Goal: Task Accomplishment & Management: Use online tool/utility

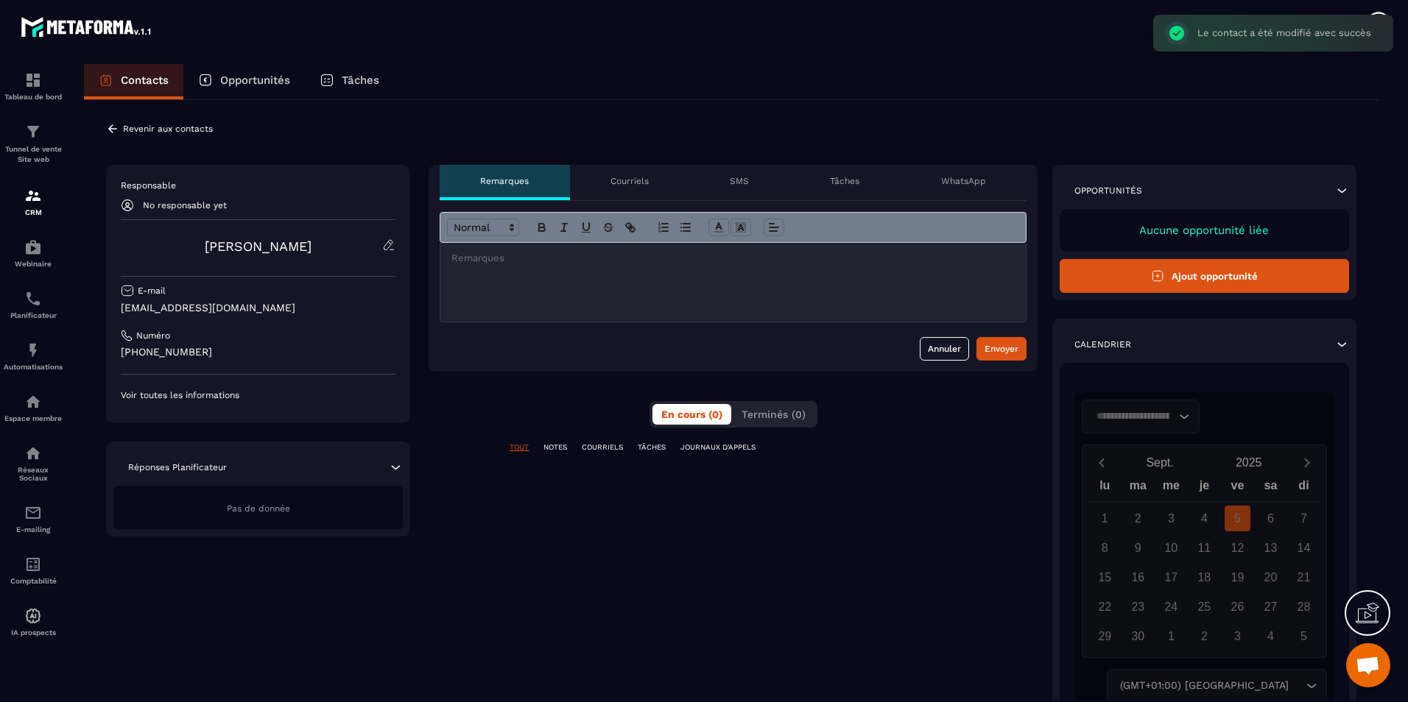
scroll to position [487, 0]
click at [1151, 277] on icon at bounding box center [1157, 275] width 13 height 13
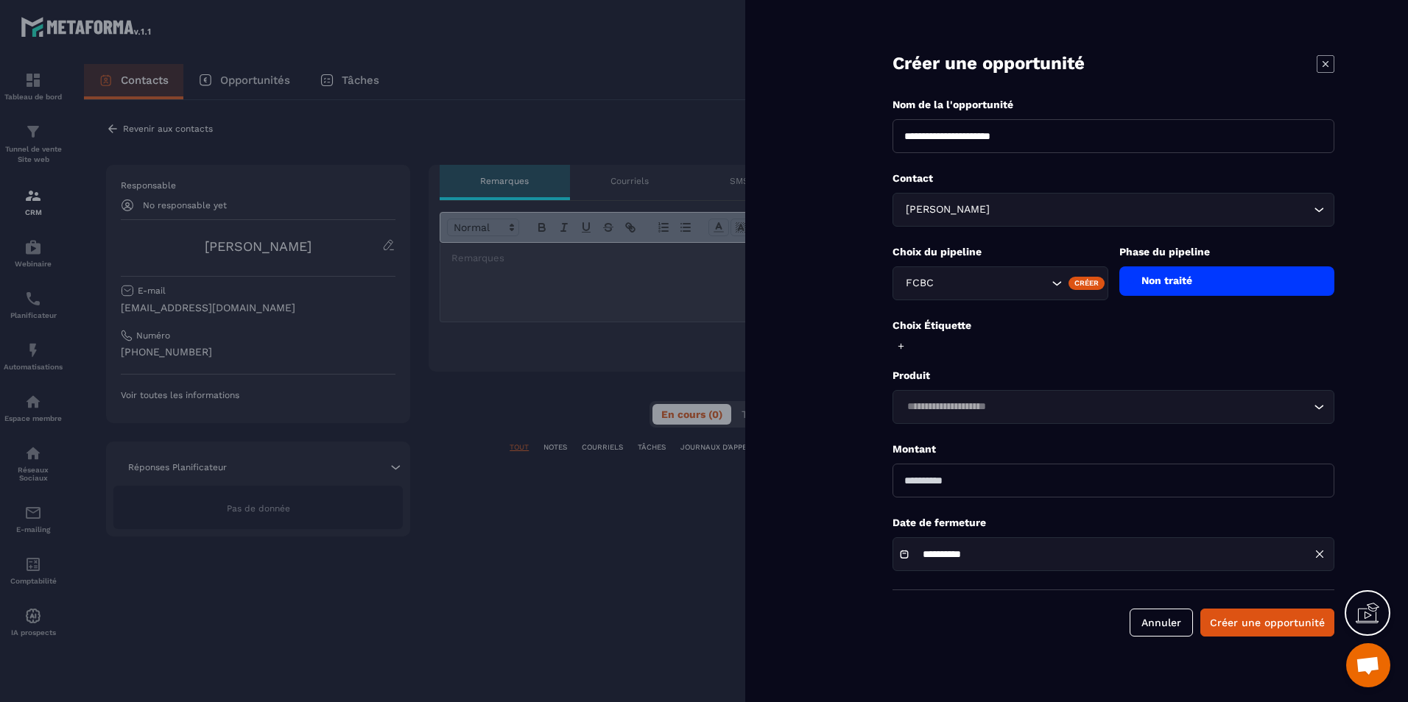
click at [1008, 405] on input "Search for option" at bounding box center [1106, 407] width 408 height 16
click at [1190, 285] on div "Non traité" at bounding box center [1227, 281] width 216 height 29
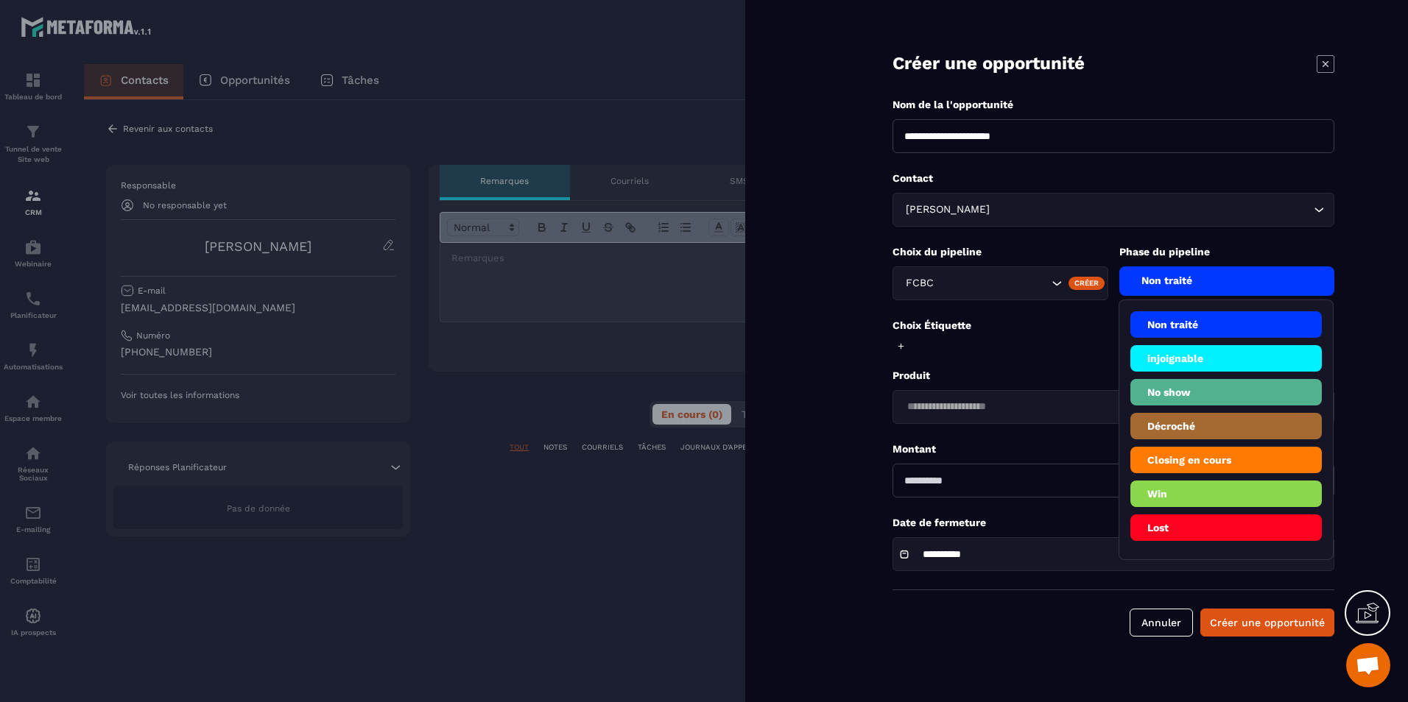
click at [1252, 526] on li "Lost" at bounding box center [1226, 528] width 192 height 27
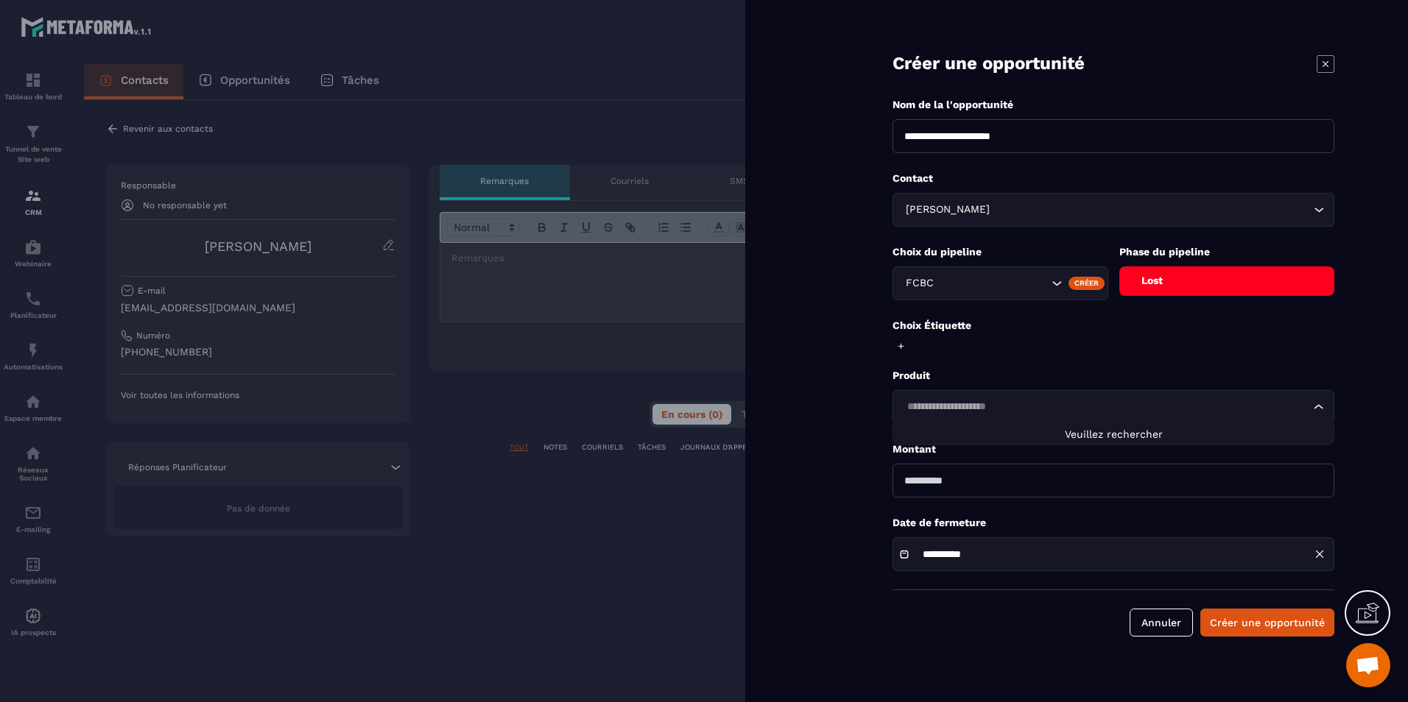
click at [1009, 391] on div "Loading..." at bounding box center [1113, 407] width 442 height 34
click at [1169, 280] on div "Lost" at bounding box center [1227, 281] width 216 height 29
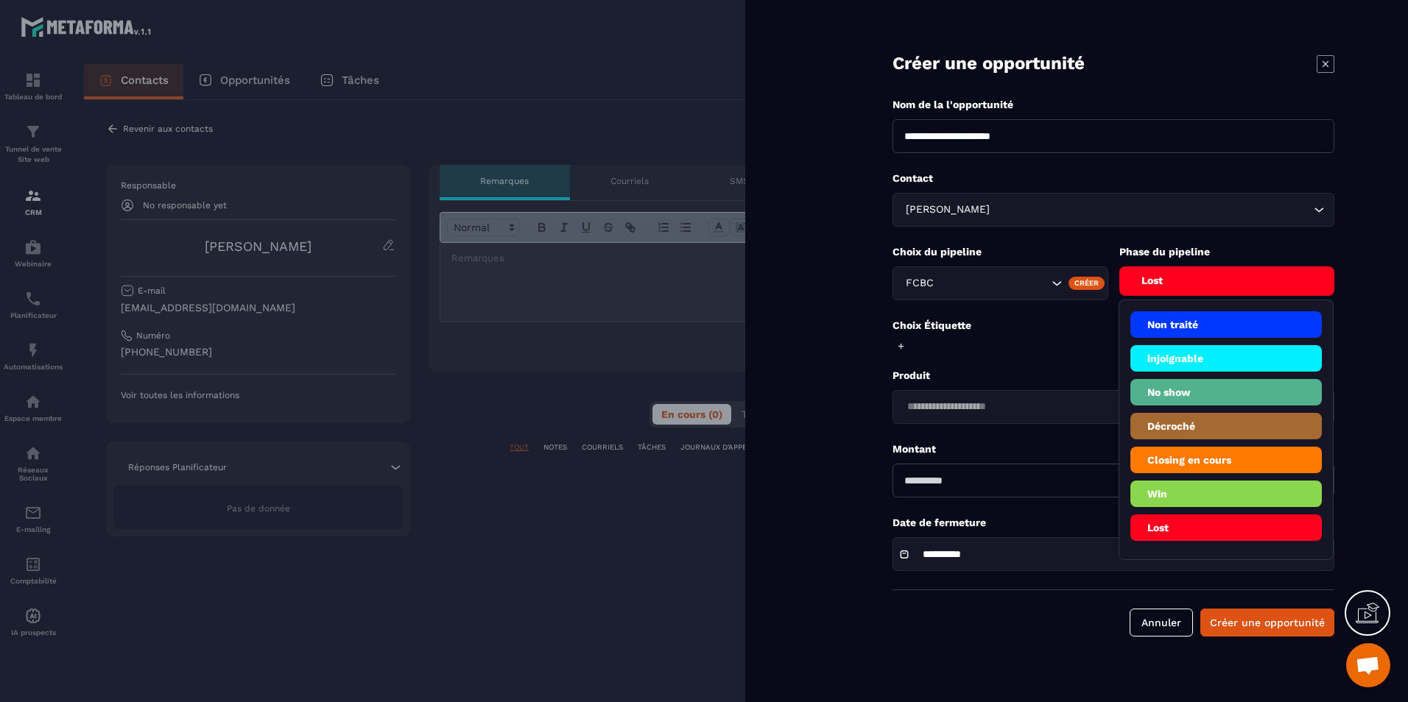
click at [1204, 368] on li "injoignable" at bounding box center [1226, 358] width 192 height 27
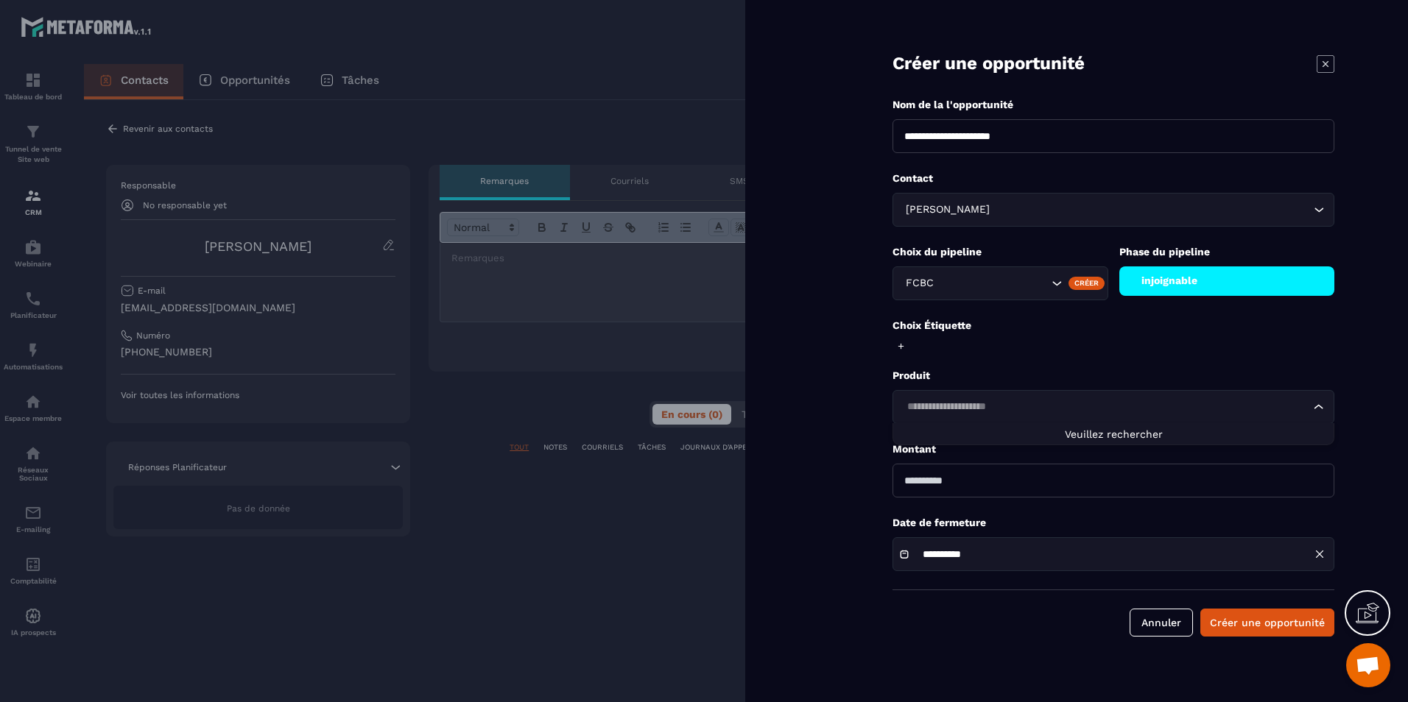
click at [1030, 413] on input "Search for option" at bounding box center [1106, 407] width 408 height 16
click at [1004, 487] on input "number" at bounding box center [1113, 481] width 442 height 34
type input "*"
click at [1307, 629] on button "Créer une opportunité" at bounding box center [1267, 623] width 134 height 28
